Goal: Check status: Check status

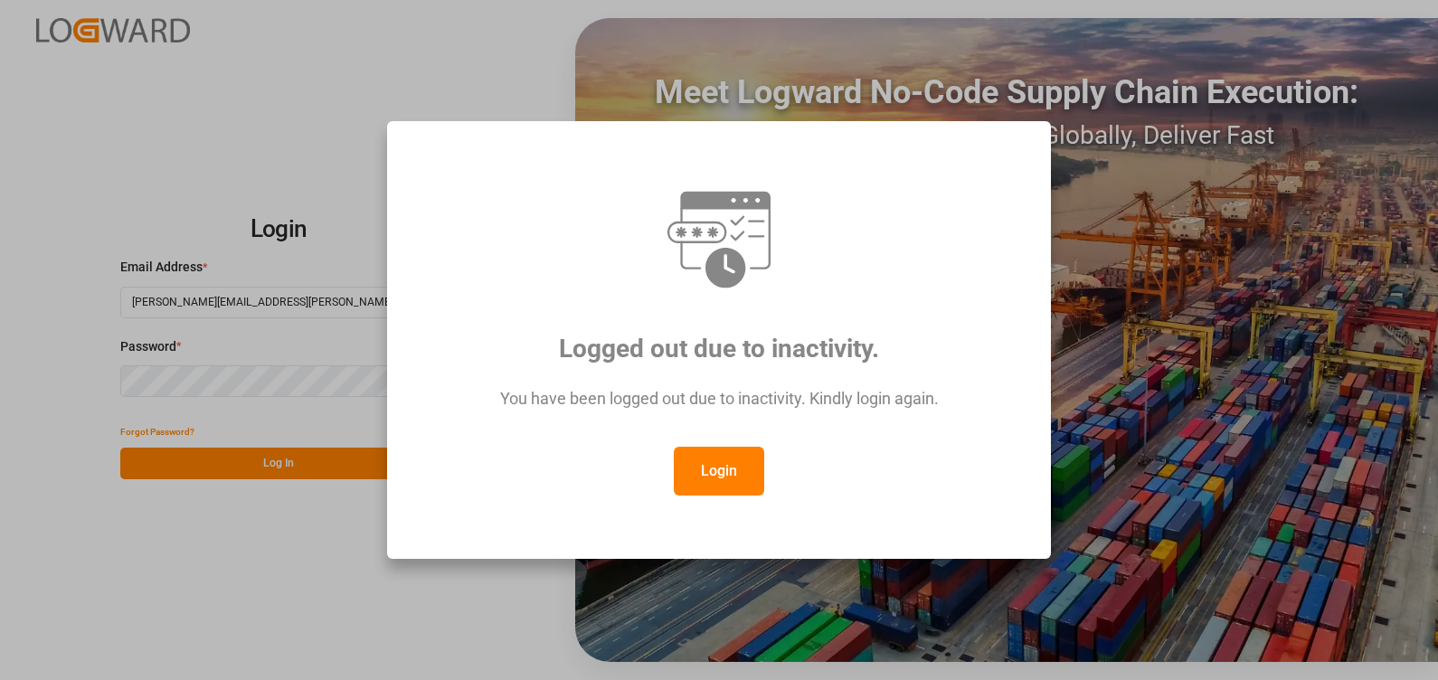
click at [729, 466] on button "Login" at bounding box center [719, 471] width 90 height 49
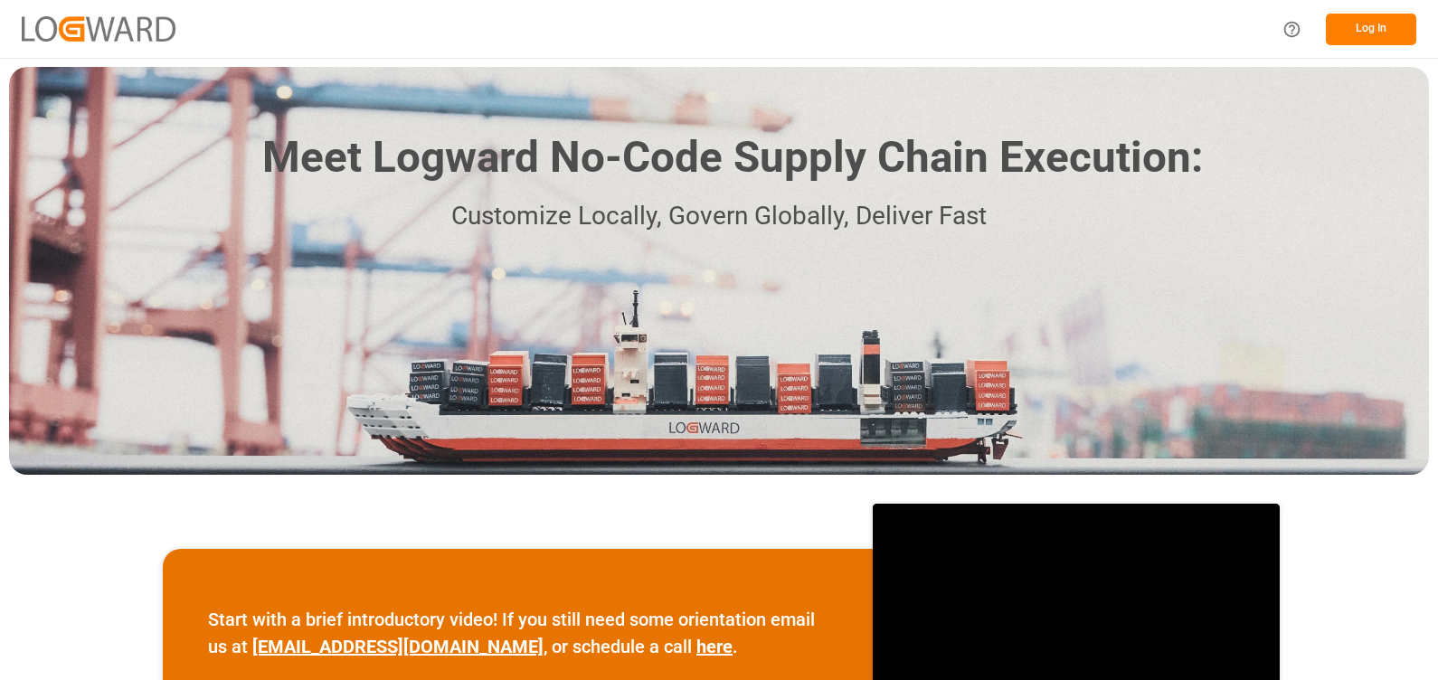
click at [1366, 31] on button "Log In" at bounding box center [1371, 30] width 90 height 32
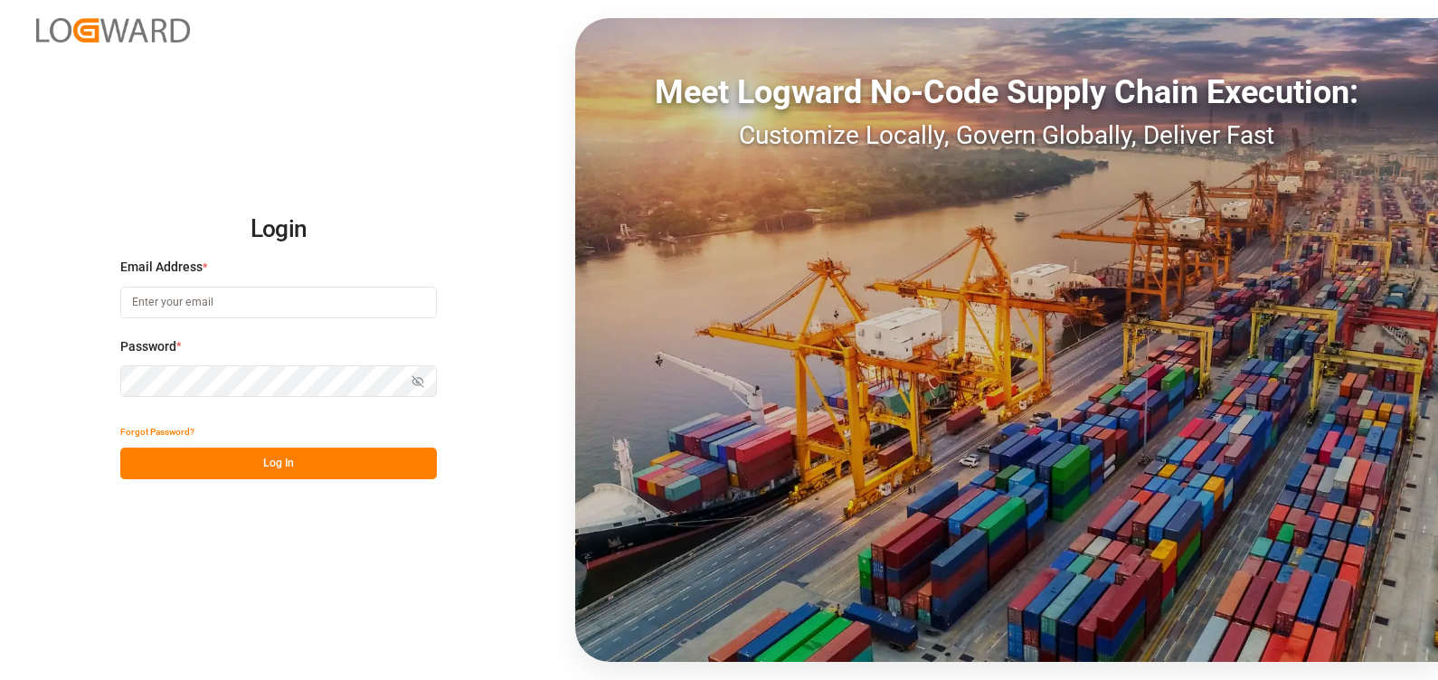
type input "xochilt.rosete@leschaco.com"
click at [259, 457] on button "Log In" at bounding box center [278, 464] width 317 height 32
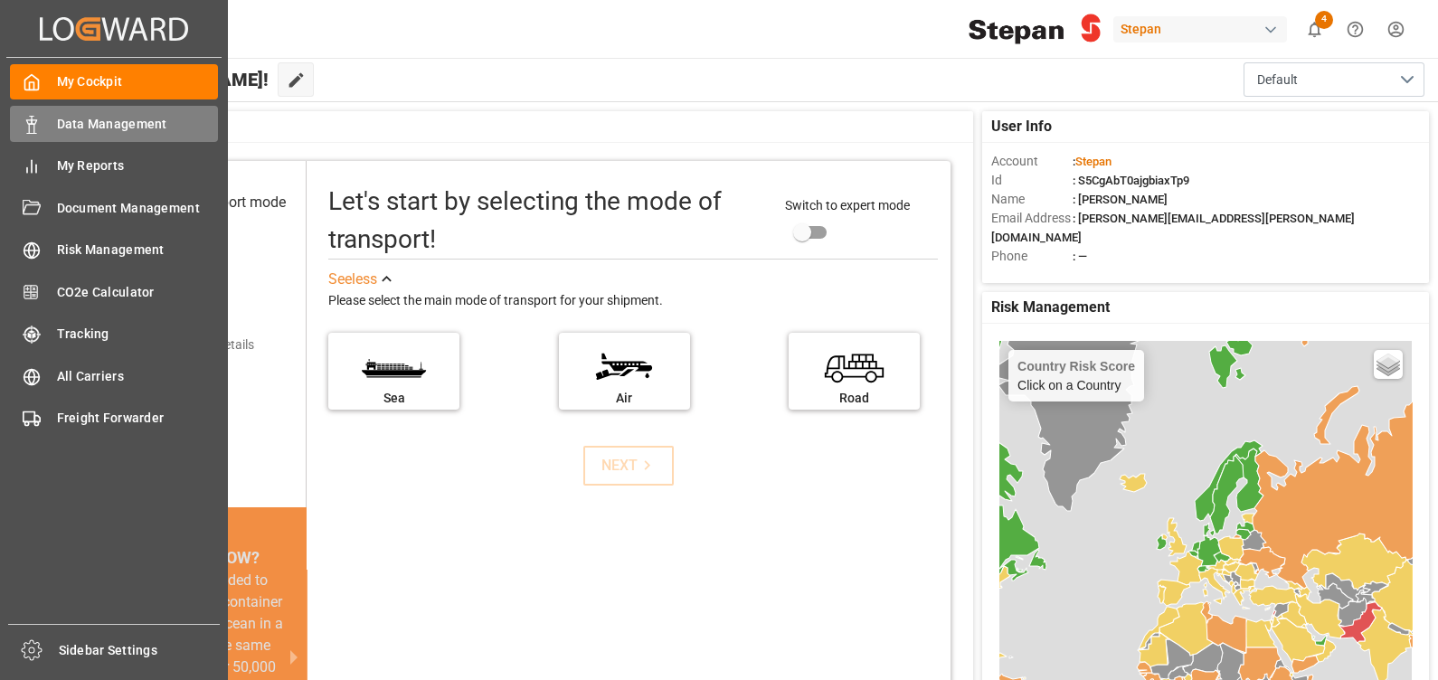
click at [118, 128] on span "Data Management" at bounding box center [138, 124] width 162 height 19
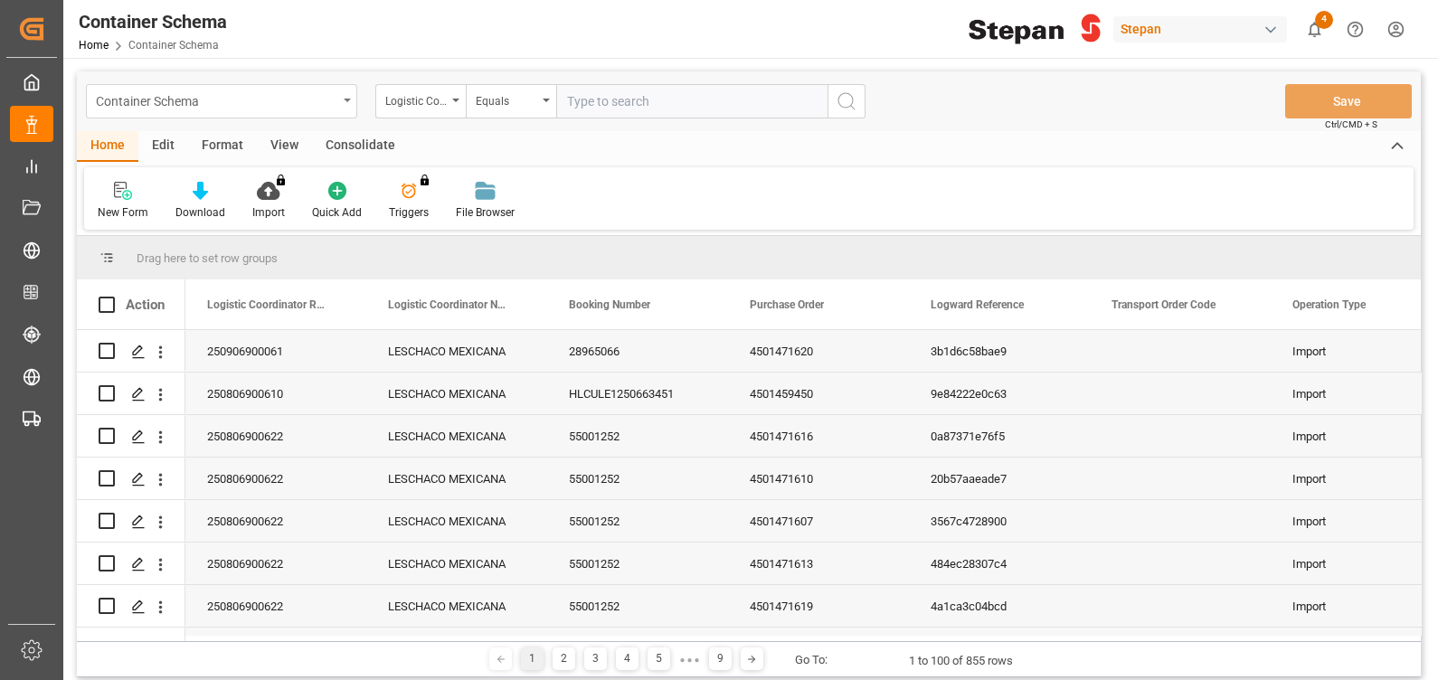
click at [248, 100] on div "Container Schema" at bounding box center [217, 100] width 242 height 23
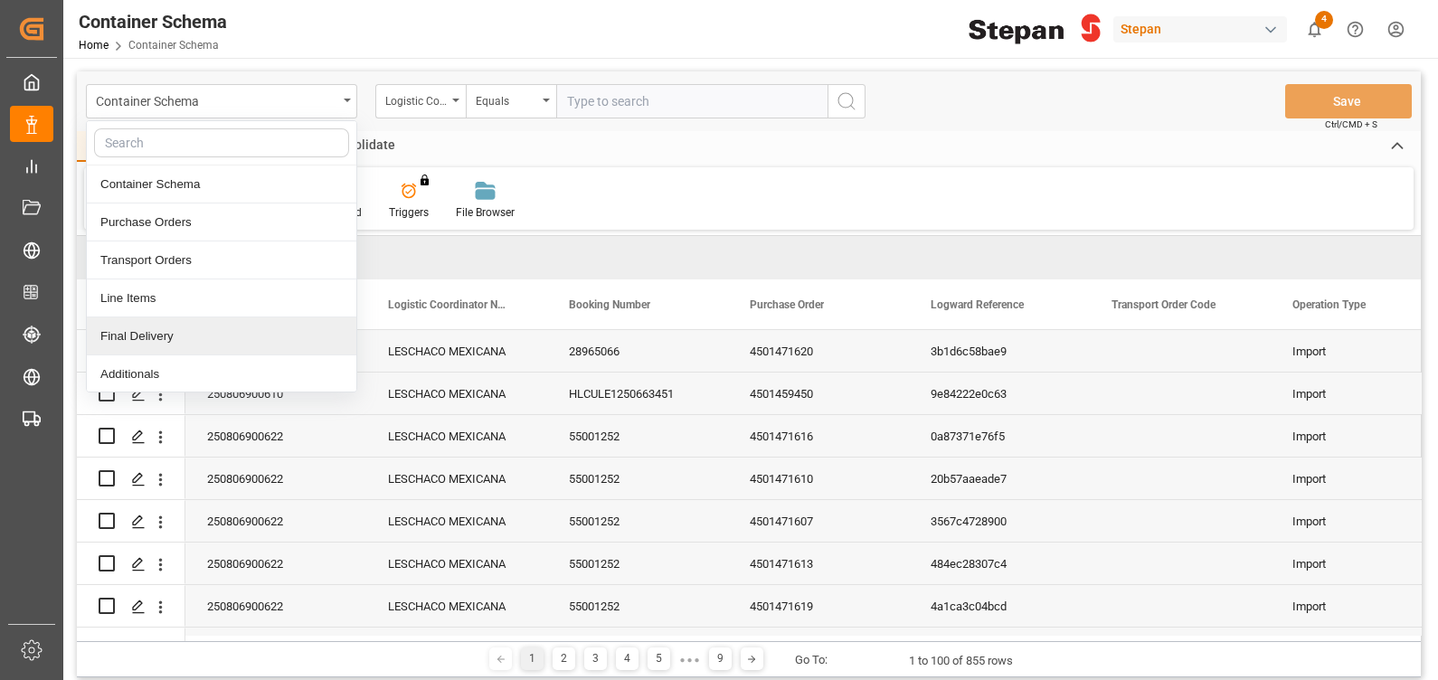
click at [176, 335] on div "Final Delivery" at bounding box center [222, 337] width 270 height 38
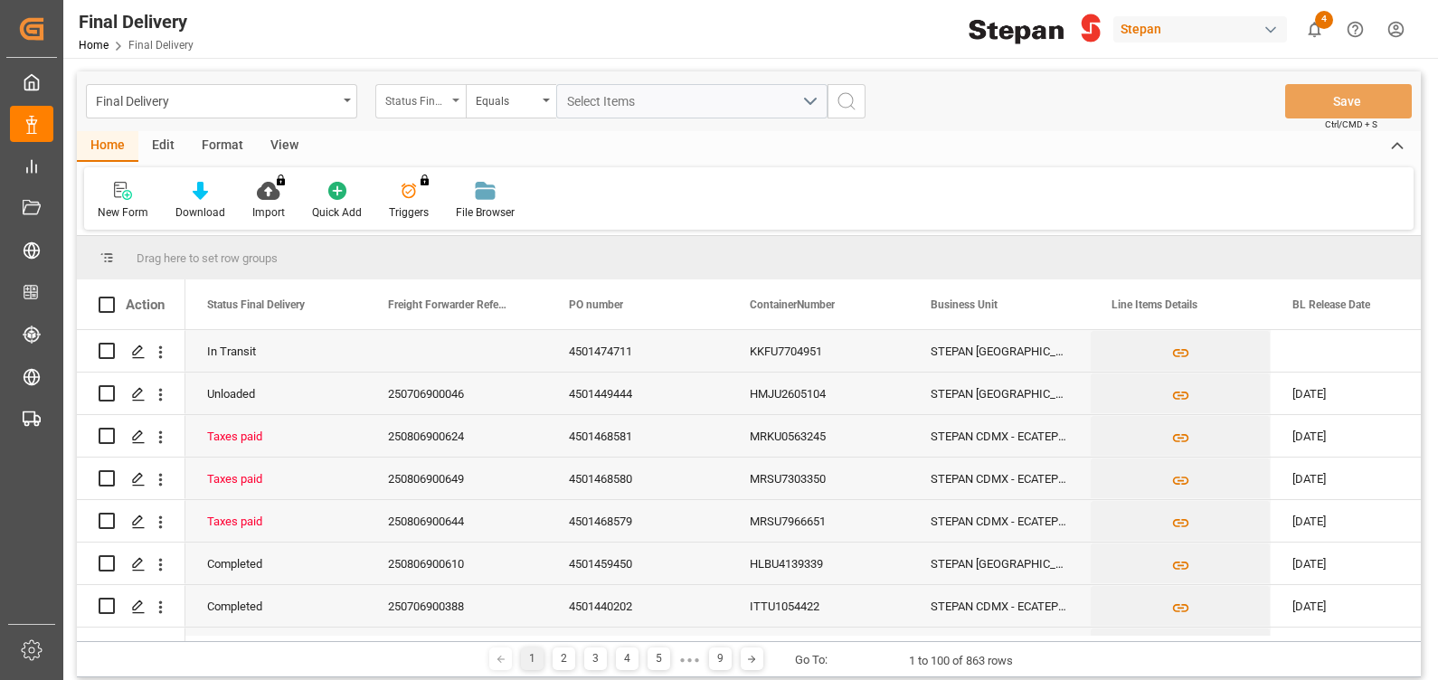
click at [419, 102] on div "Status Final Delivery" at bounding box center [416, 99] width 62 height 21
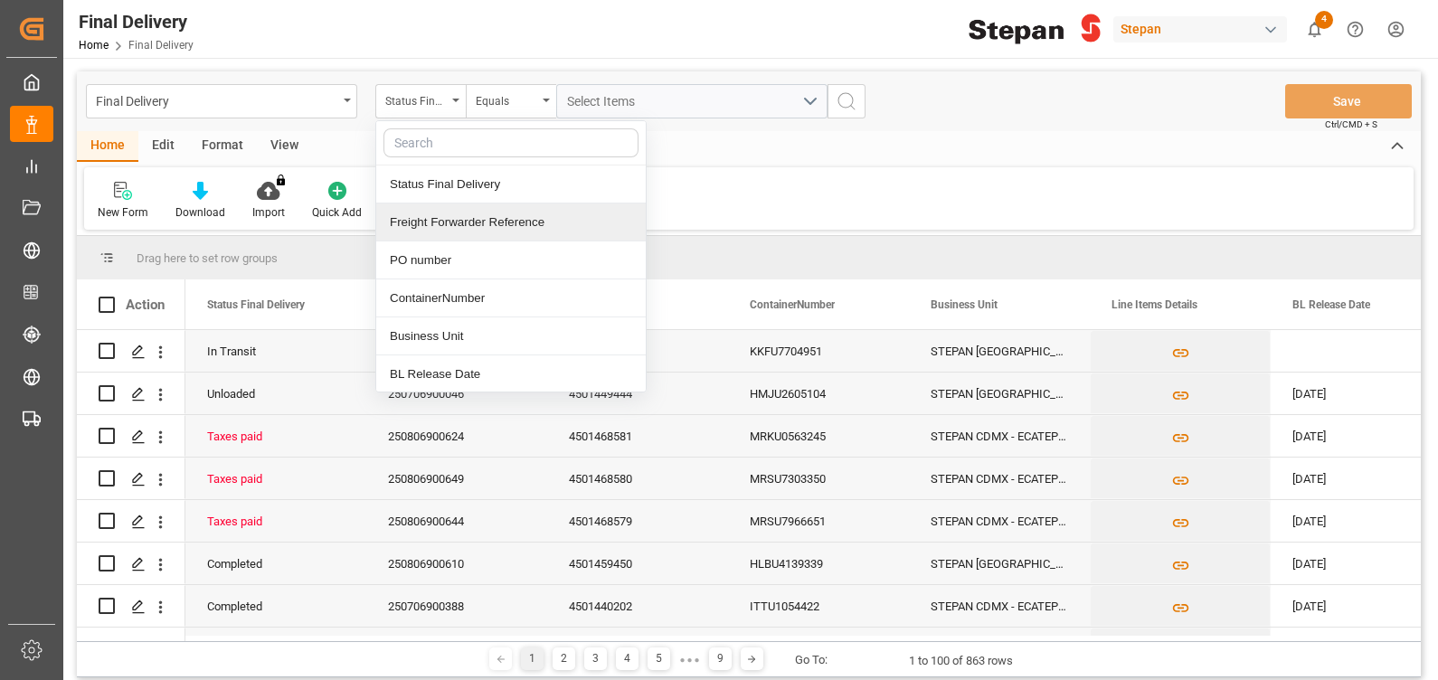
click at [493, 226] on div "Freight Forwarder Reference" at bounding box center [511, 223] width 270 height 38
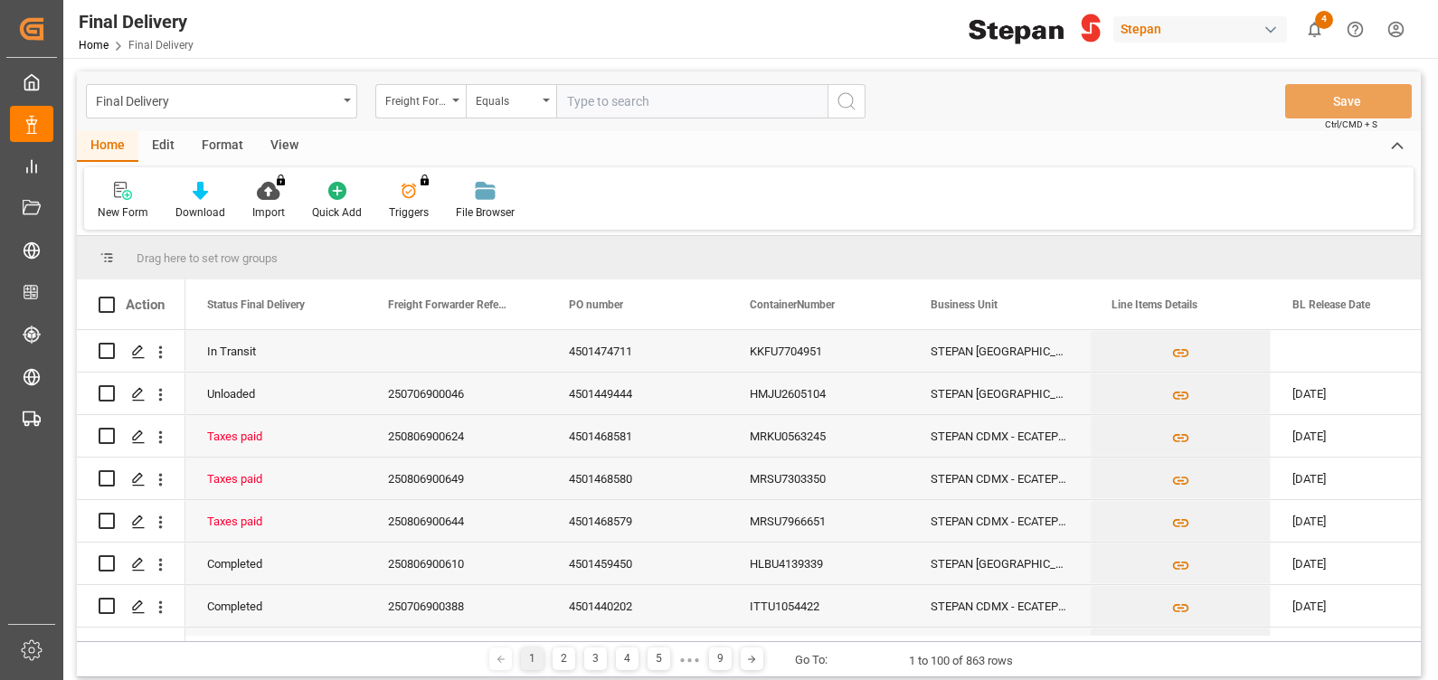
click at [612, 104] on input "text" at bounding box center [691, 101] width 271 height 34
paste input "250806900459"
type input "250806900459"
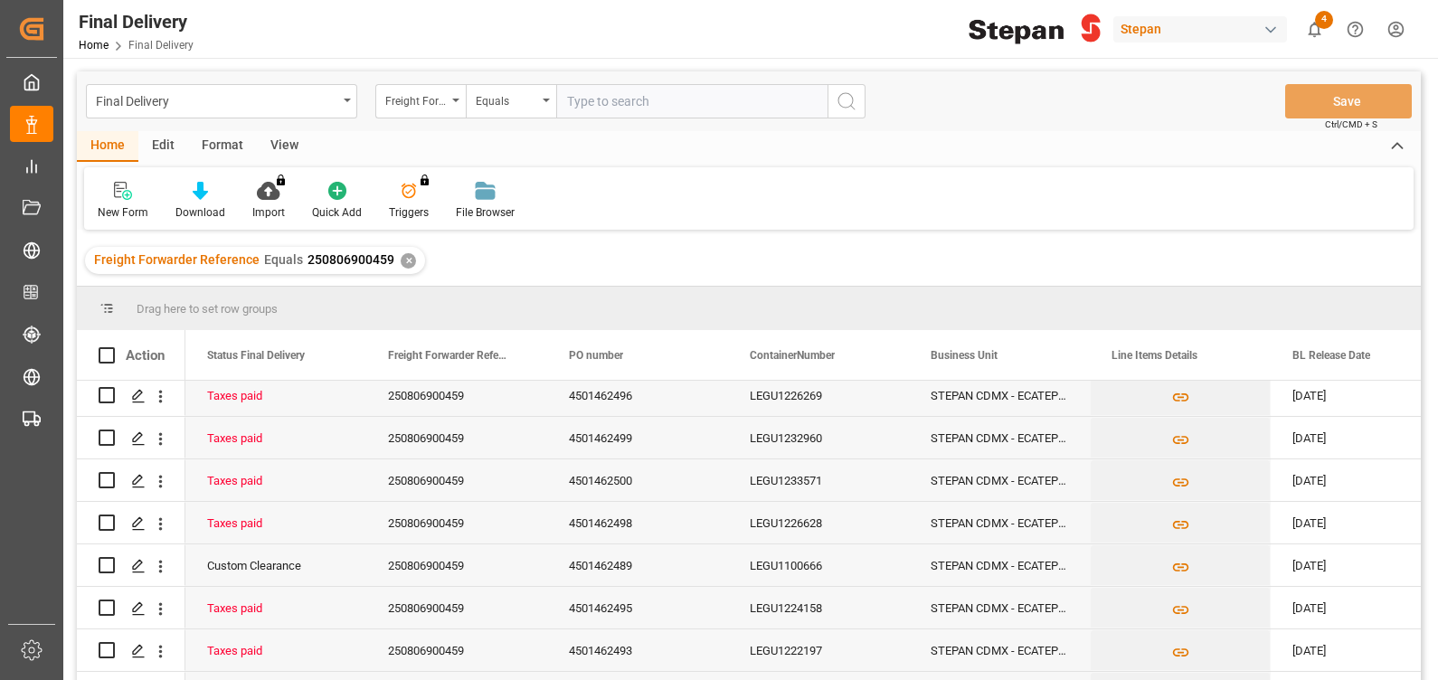
scroll to position [211, 0]
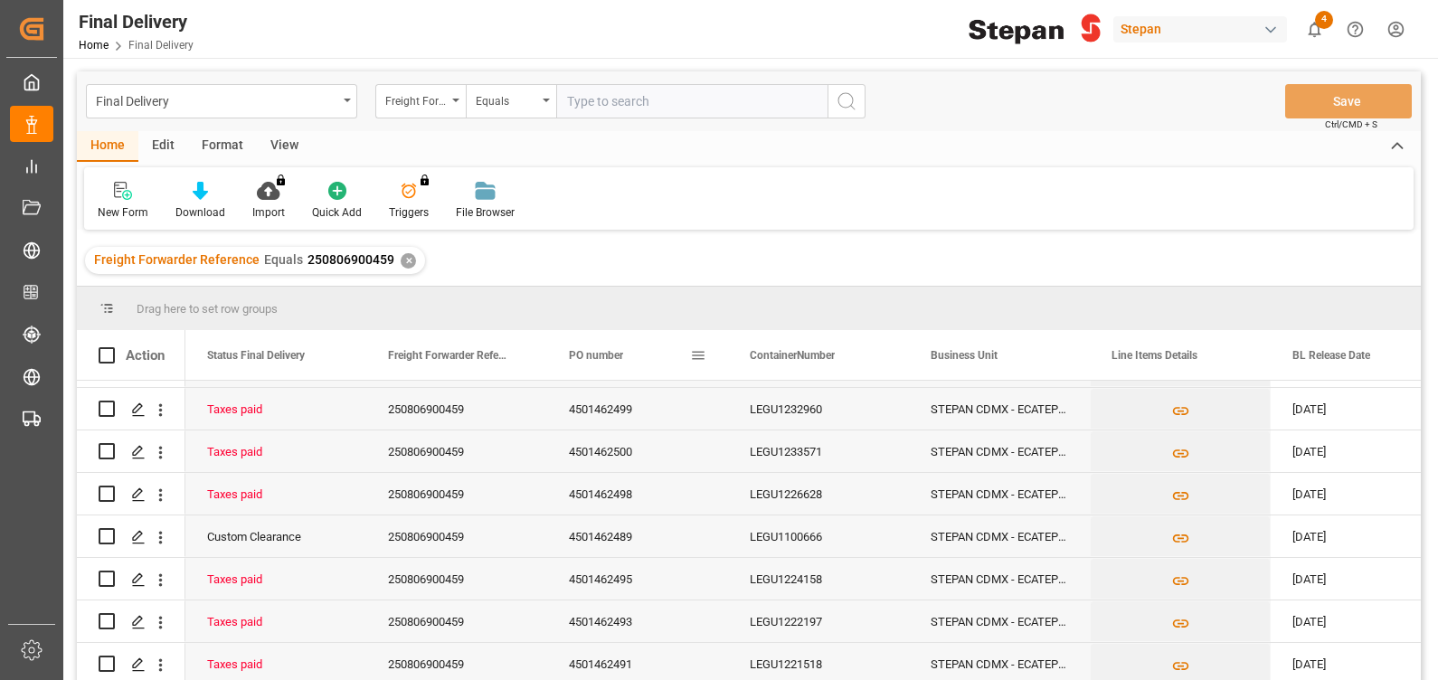
click at [601, 346] on div "PO number" at bounding box center [629, 355] width 121 height 50
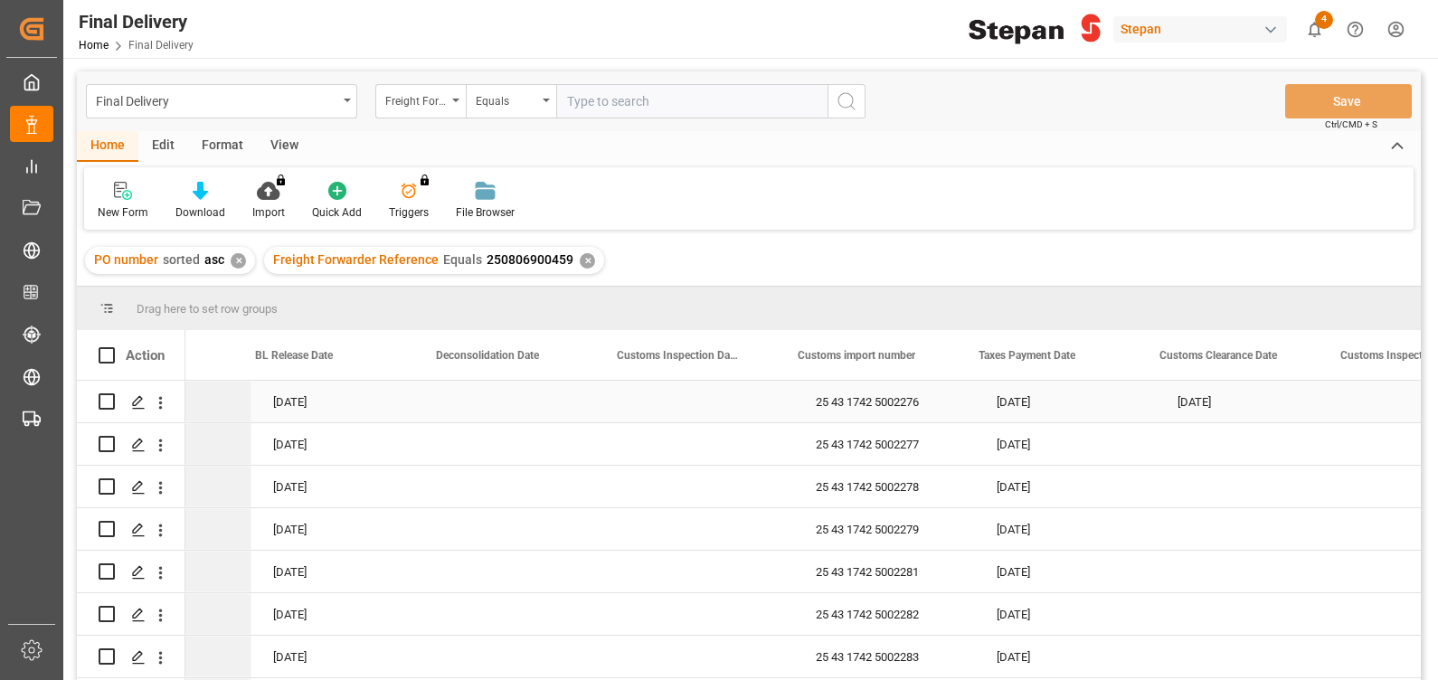
scroll to position [0, 1037]
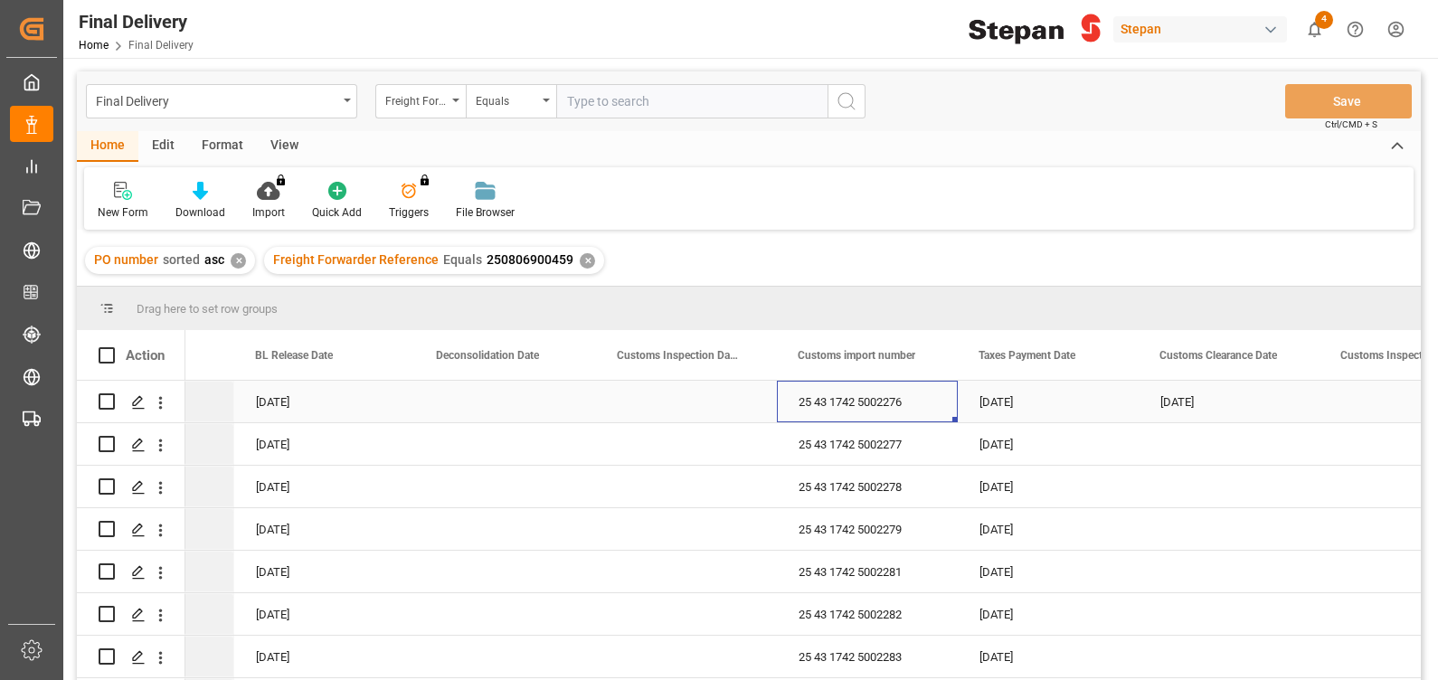
drag, startPoint x: 906, startPoint y: 403, endPoint x: 880, endPoint y: 403, distance: 26.2
click at [880, 403] on div "25 43 1742 5002276" at bounding box center [867, 402] width 181 height 42
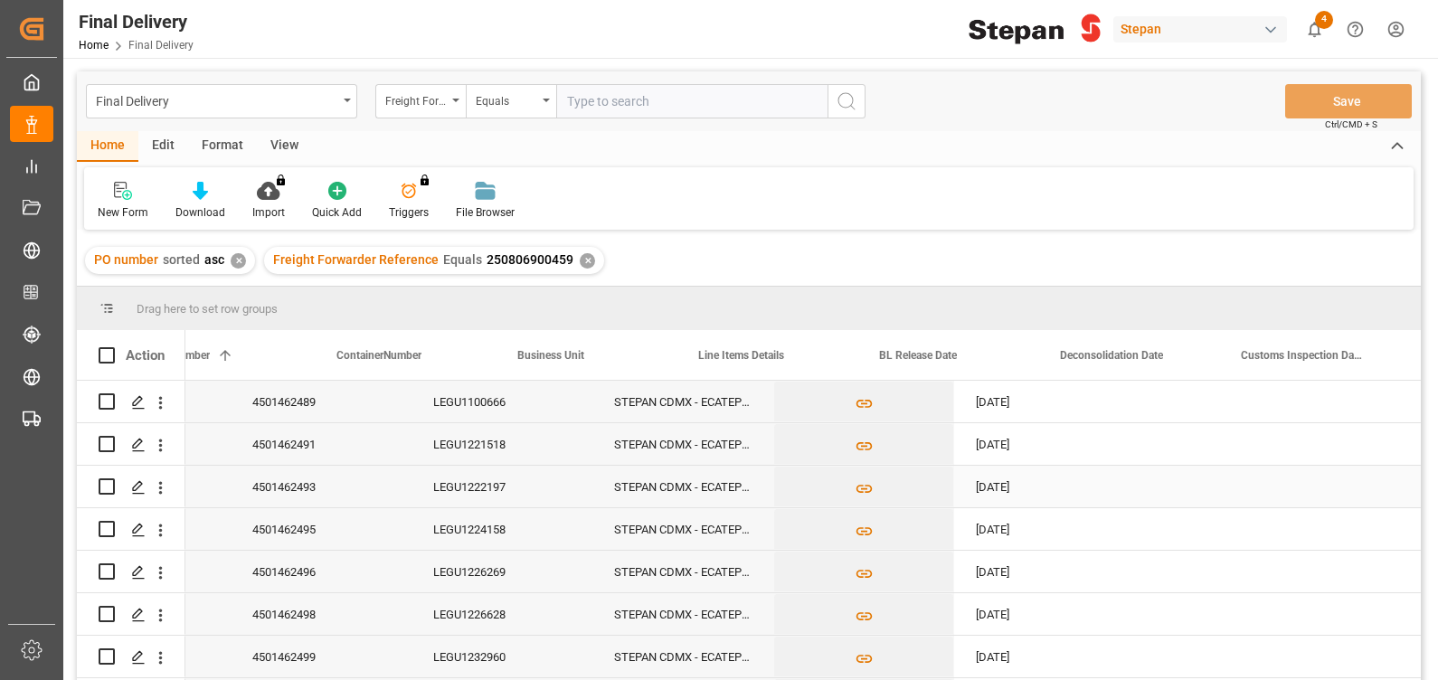
scroll to position [0, 0]
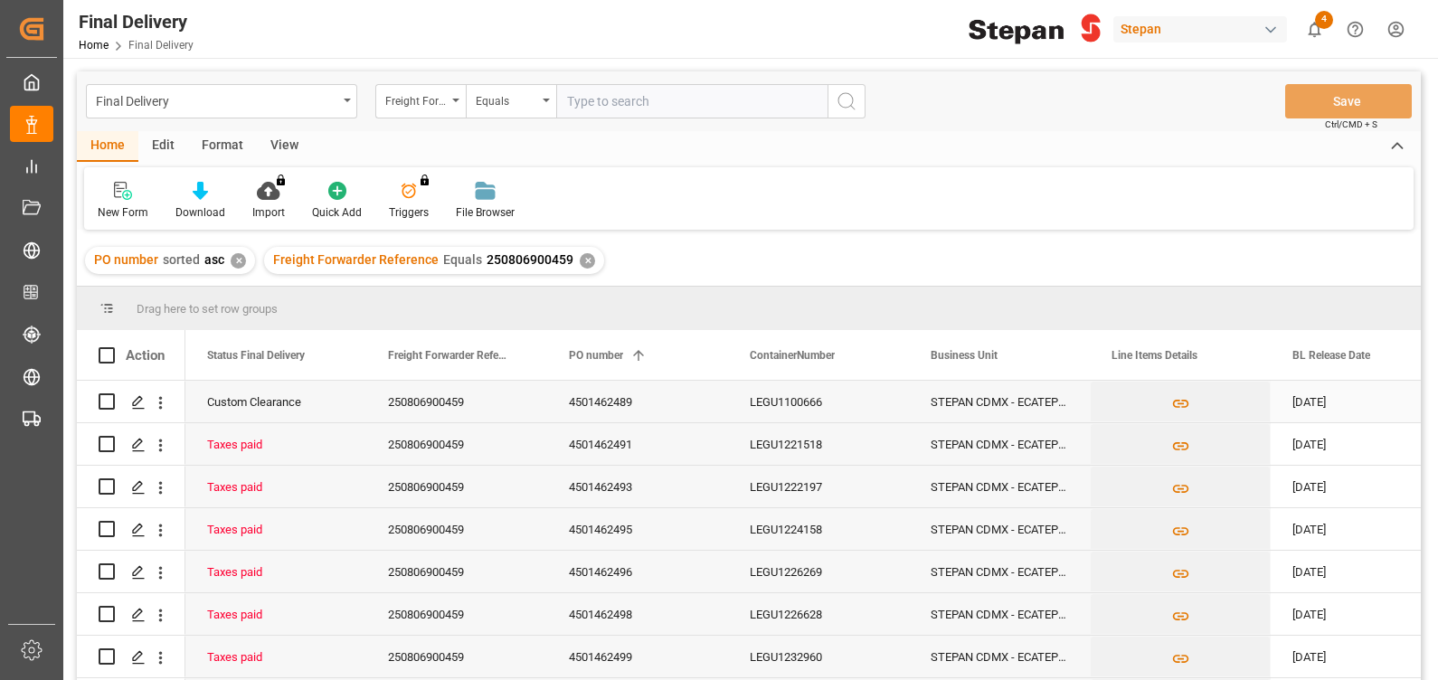
click at [633, 402] on div "4501462489" at bounding box center [637, 402] width 181 height 42
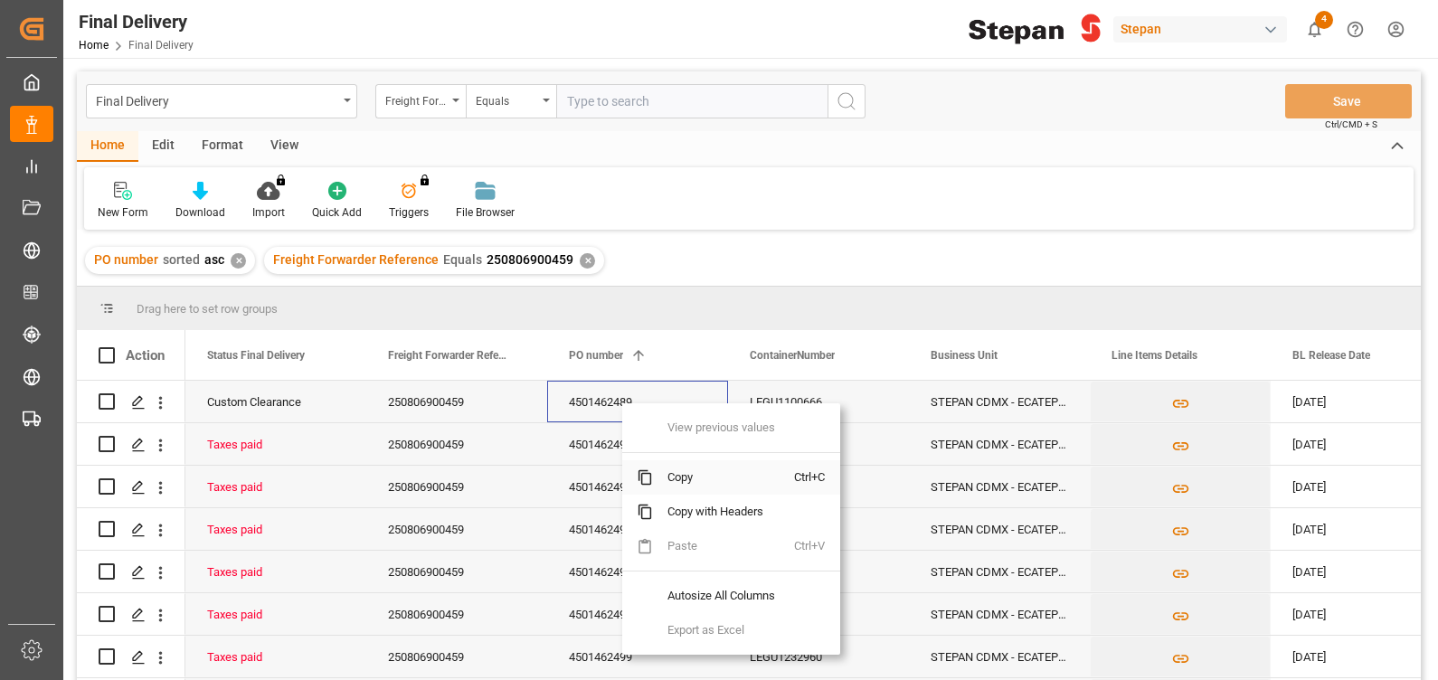
click at [677, 479] on span "Copy" at bounding box center [723, 477] width 141 height 34
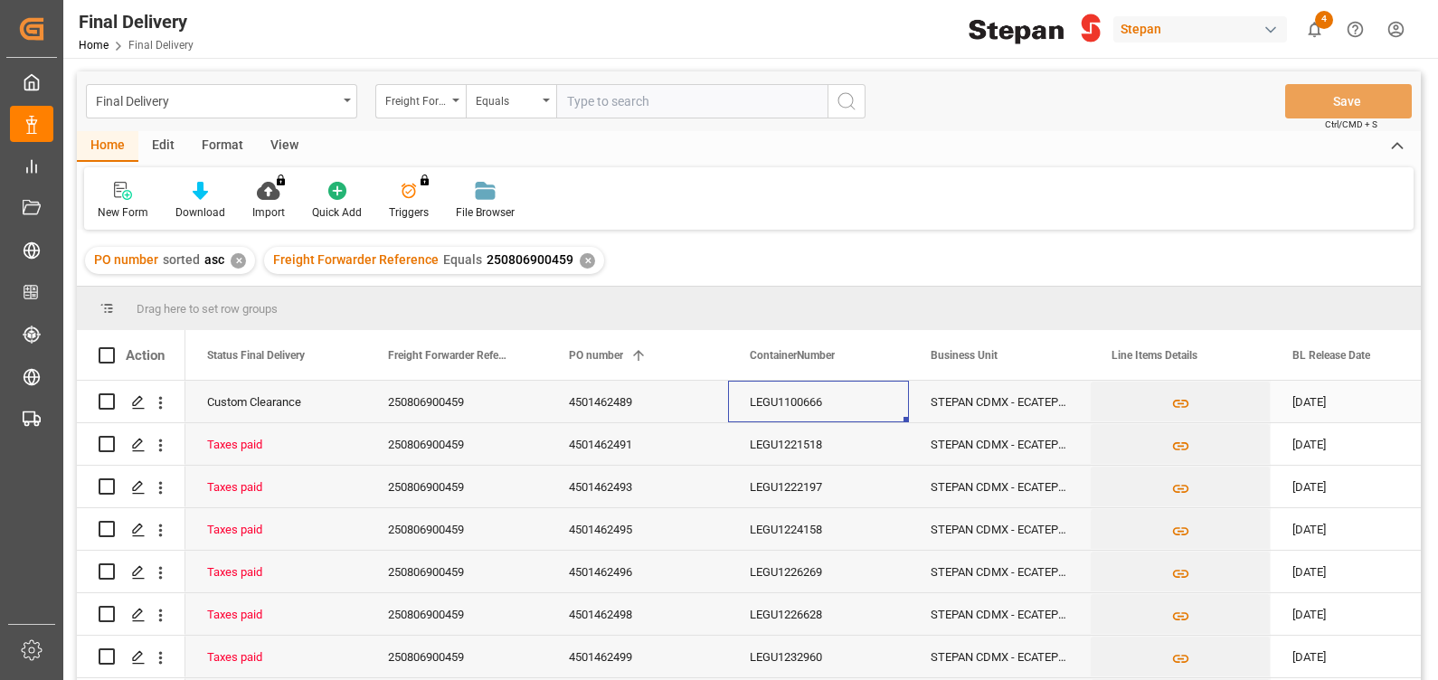
click at [808, 418] on div "LEGU1100666" at bounding box center [818, 402] width 181 height 42
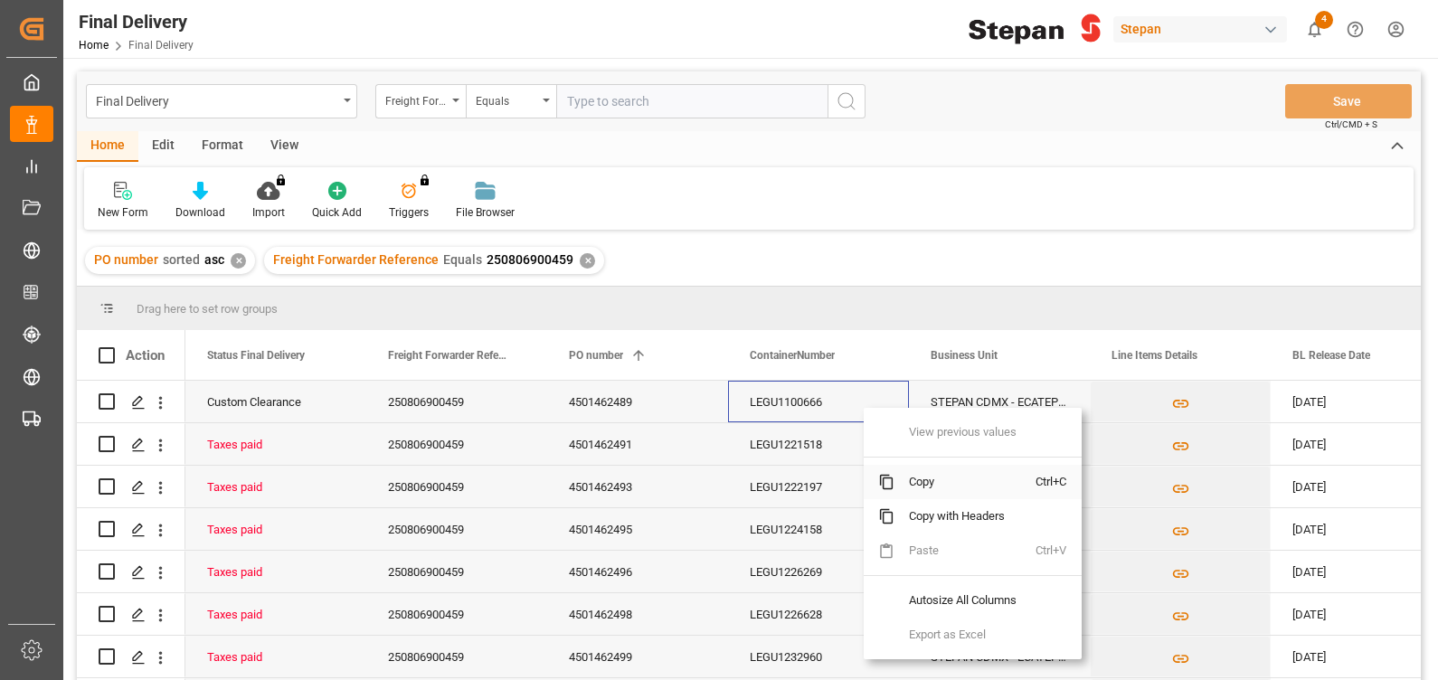
click at [925, 483] on span "Copy" at bounding box center [965, 482] width 141 height 34
